Goal: Information Seeking & Learning: Learn about a topic

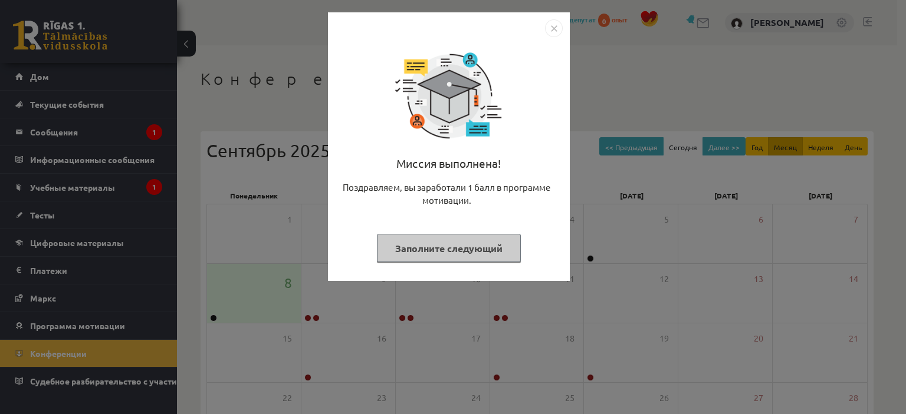
click at [252, 216] on div "Миссия выполнена! Поздравляем, вы заработали 1 балл в программе мотивации. Запо…" at bounding box center [453, 207] width 906 height 414
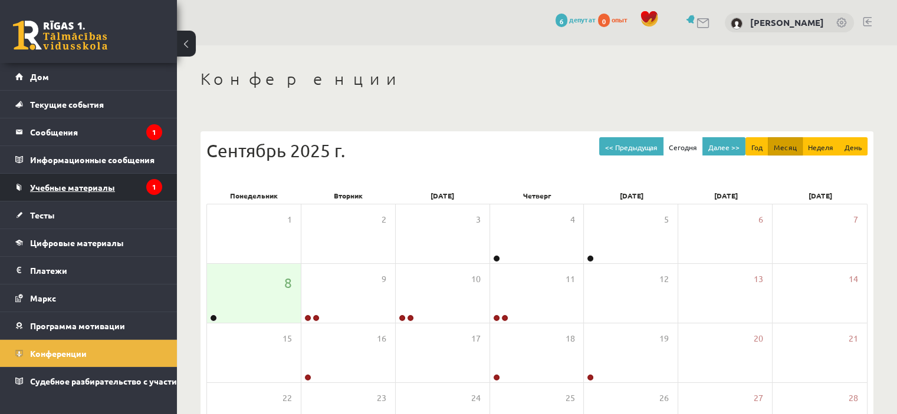
click at [108, 187] on font "Учебные материалы" at bounding box center [72, 187] width 85 height 11
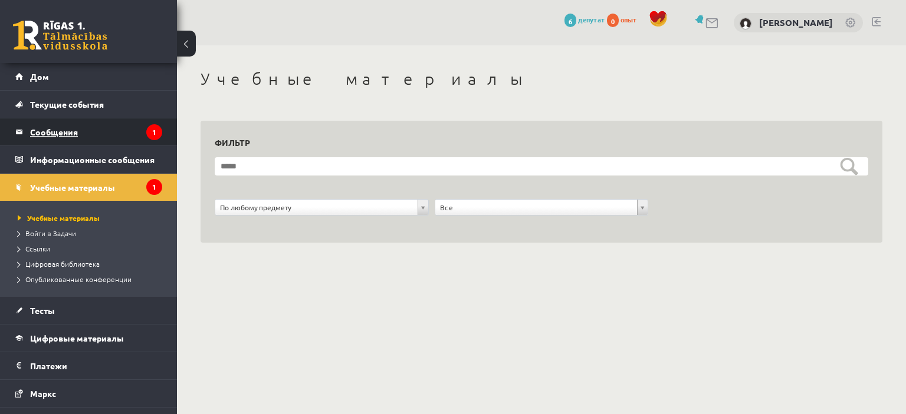
click at [110, 134] on legend "Сообщения 1" at bounding box center [96, 132] width 132 height 27
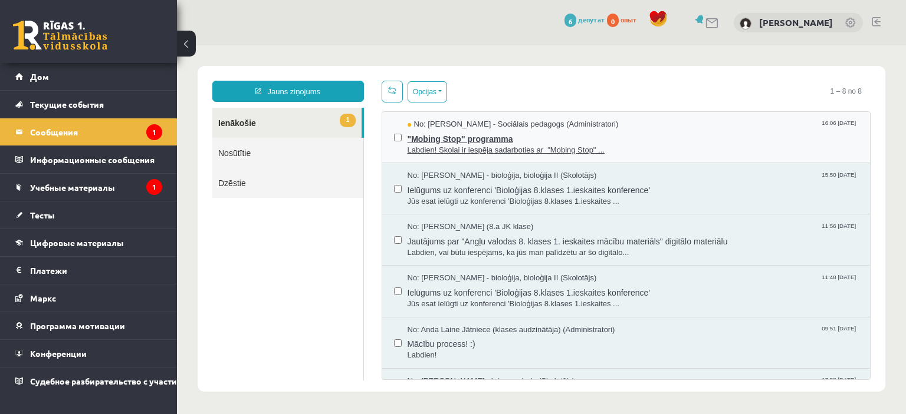
click at [508, 138] on span ""Mobing Stop" programma" at bounding box center [632, 137] width 451 height 15
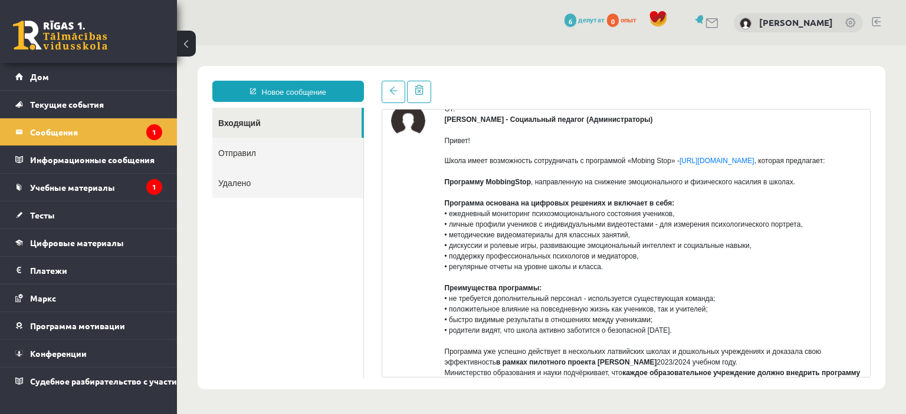
scroll to position [177, 0]
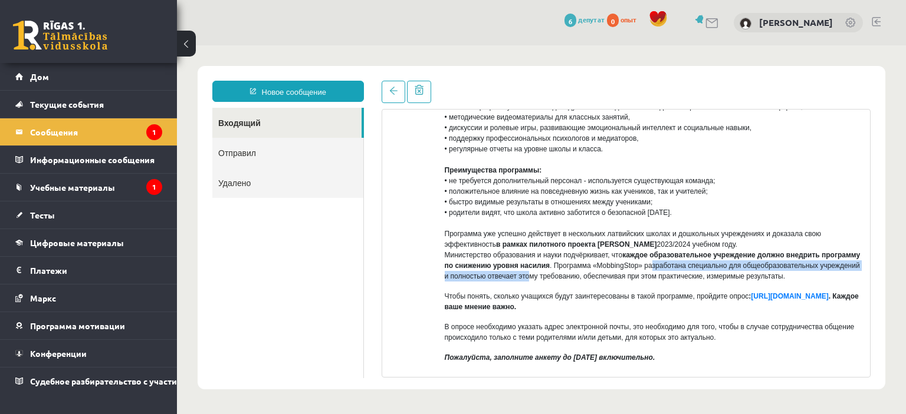
drag, startPoint x: 642, startPoint y: 273, endPoint x: 695, endPoint y: 268, distance: 52.7
click at [694, 268] on font ". Программа «MobbingStop» разработана специально для общеобразовательных учрежд…" at bounding box center [652, 271] width 415 height 19
click at [703, 276] on font ". Программа «MobbingStop» разработана специально для общеобразовательных учрежд…" at bounding box center [652, 271] width 415 height 19
click at [696, 280] on font ". Программа «MobbingStop» разработана специально для общеобразовательных учрежд…" at bounding box center [652, 271] width 415 height 19
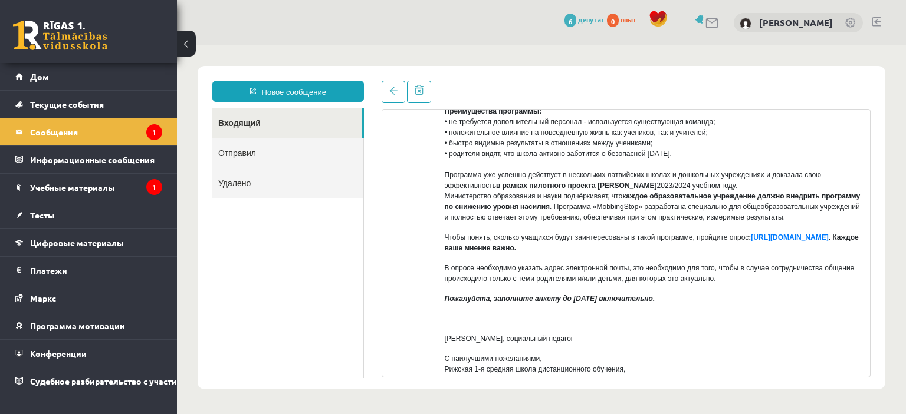
scroll to position [295, 0]
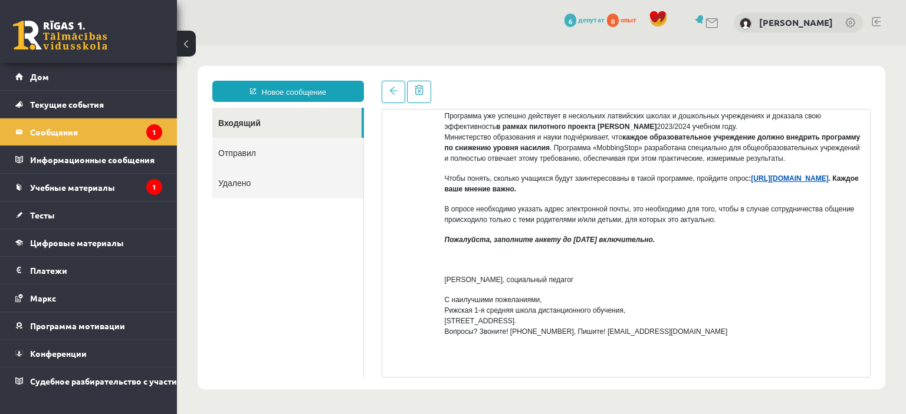
click at [751, 183] on font "[URL][DOMAIN_NAME]" at bounding box center [789, 179] width 77 height 8
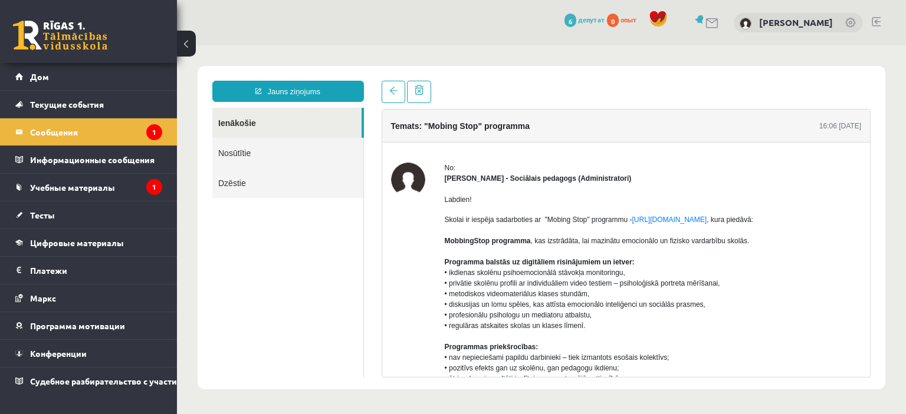
scroll to position [0, 0]
